Goal: Task Accomplishment & Management: Manage account settings

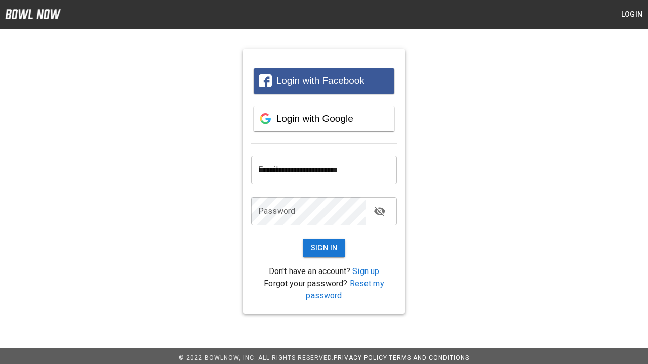
type input "**********"
click at [324, 248] on button "Sign In" at bounding box center [324, 248] width 43 height 19
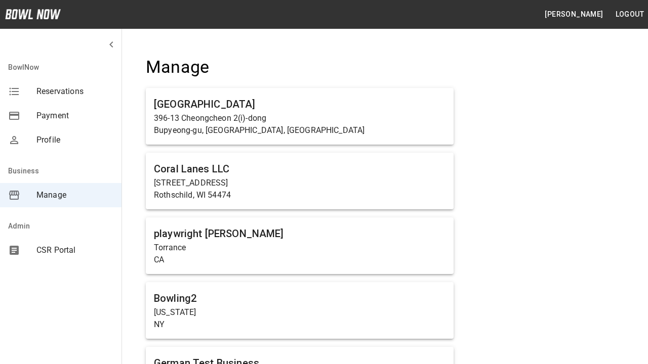
click at [61, 195] on span "Manage" at bounding box center [74, 195] width 77 height 12
